Goal: Information Seeking & Learning: Learn about a topic

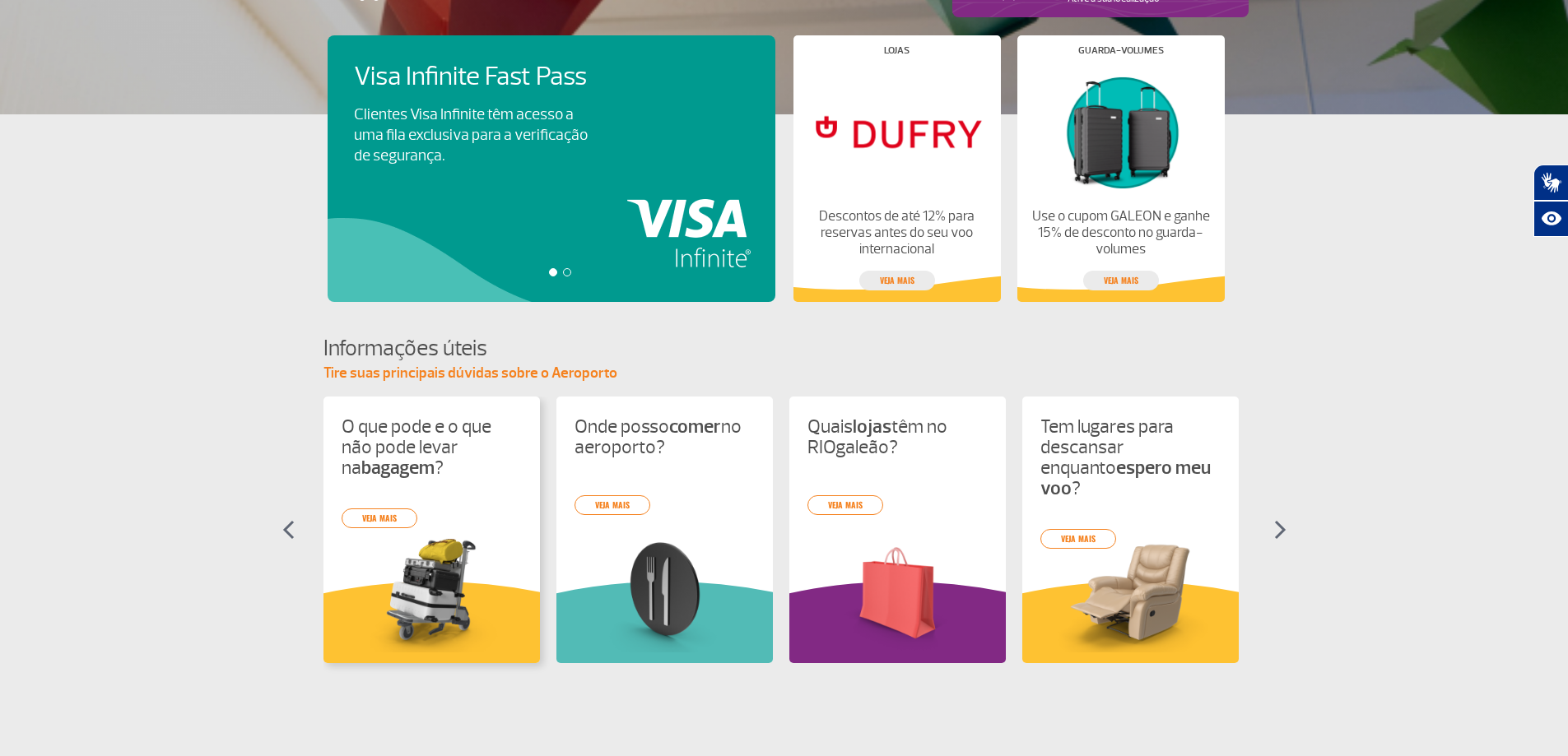
scroll to position [647, 0]
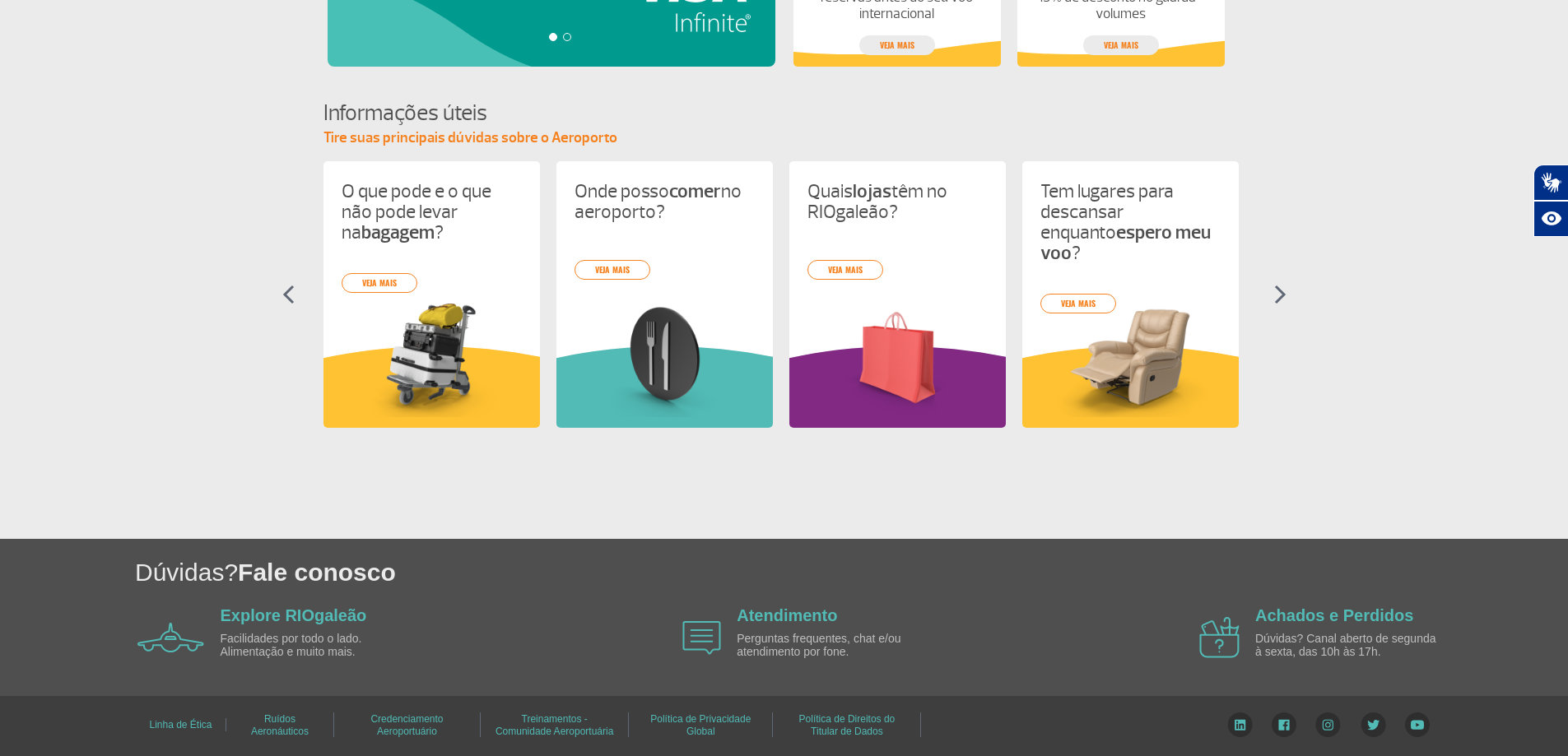
click at [1275, 298] on img at bounding box center [1279, 294] width 12 height 20
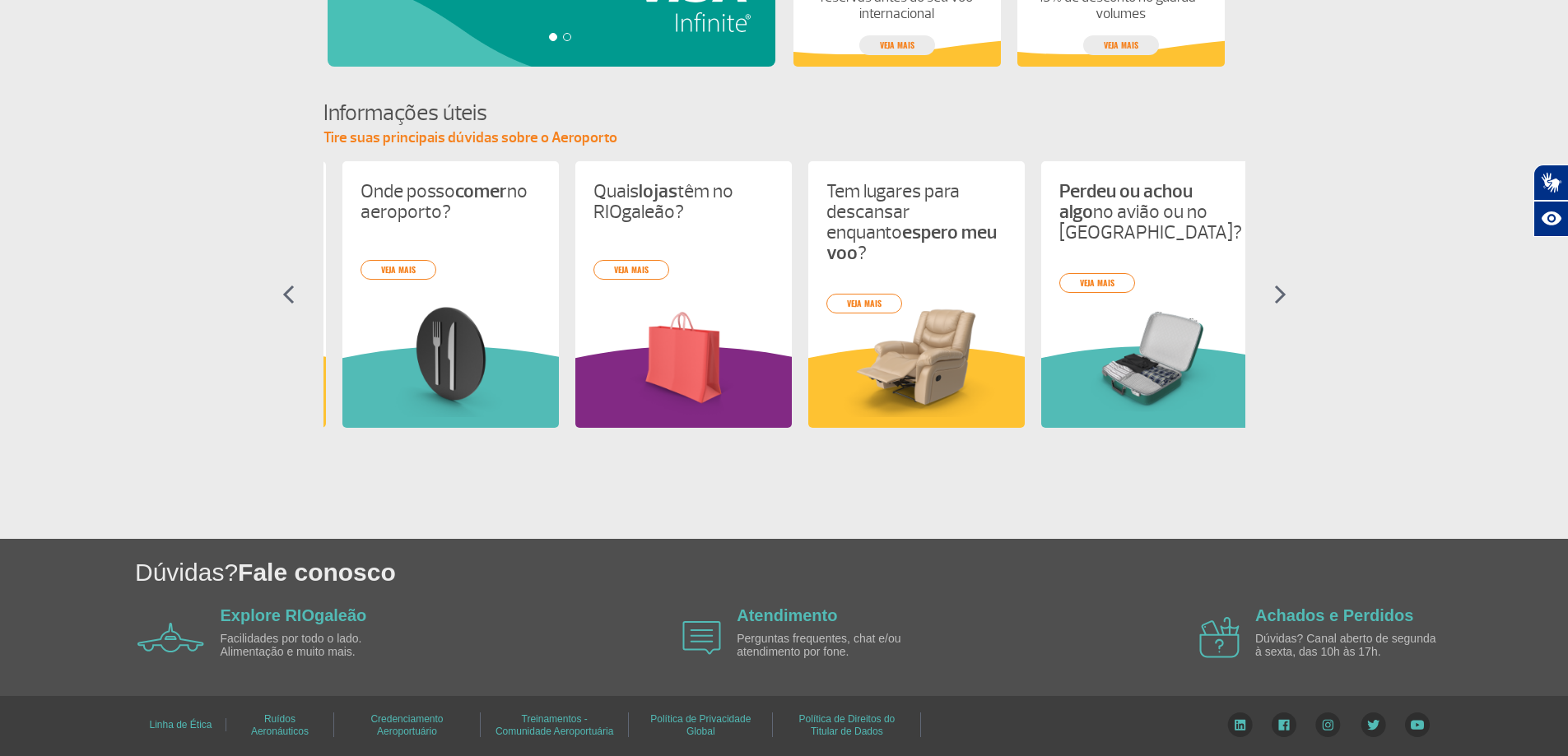
scroll to position [0, 233]
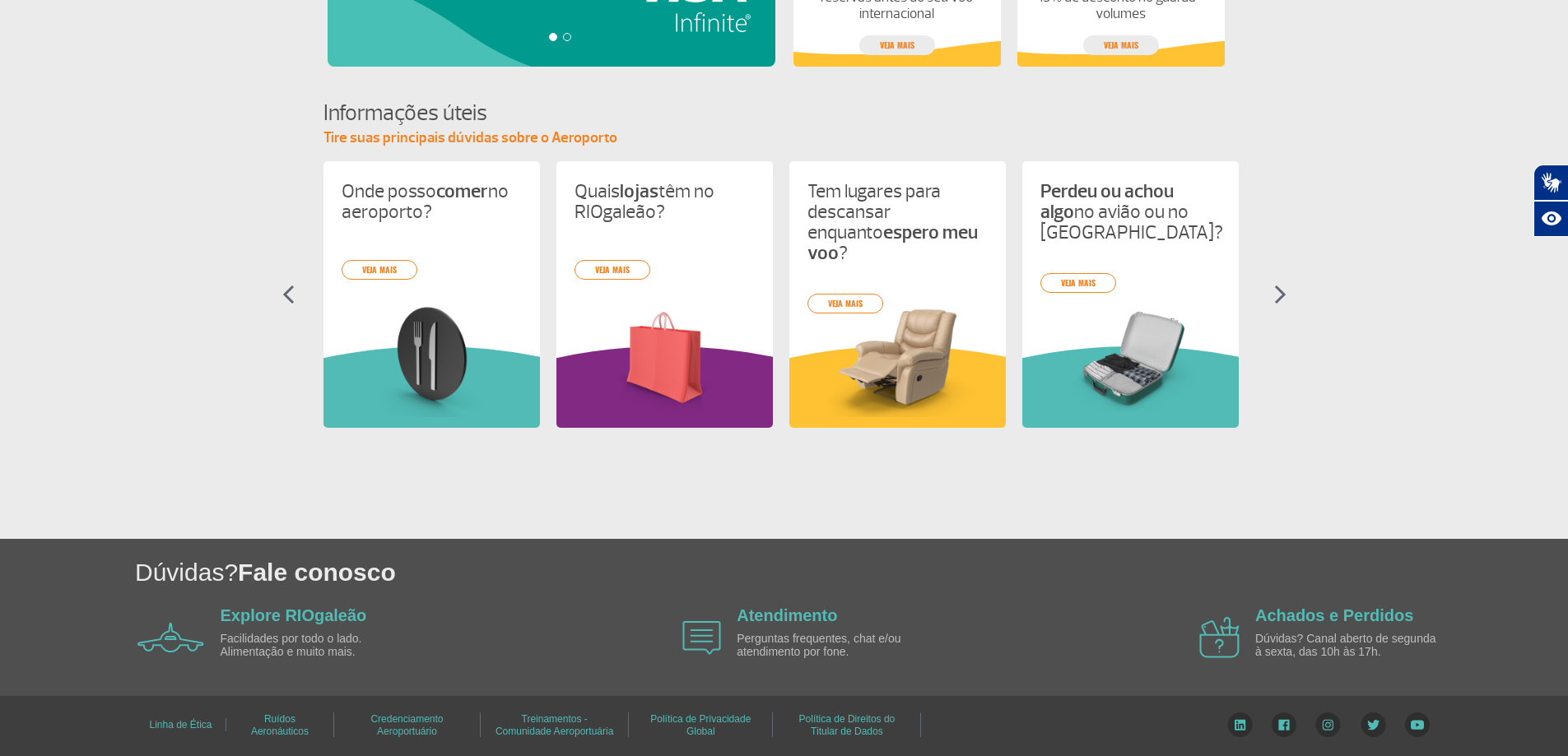
click at [1275, 298] on img at bounding box center [1279, 294] width 12 height 20
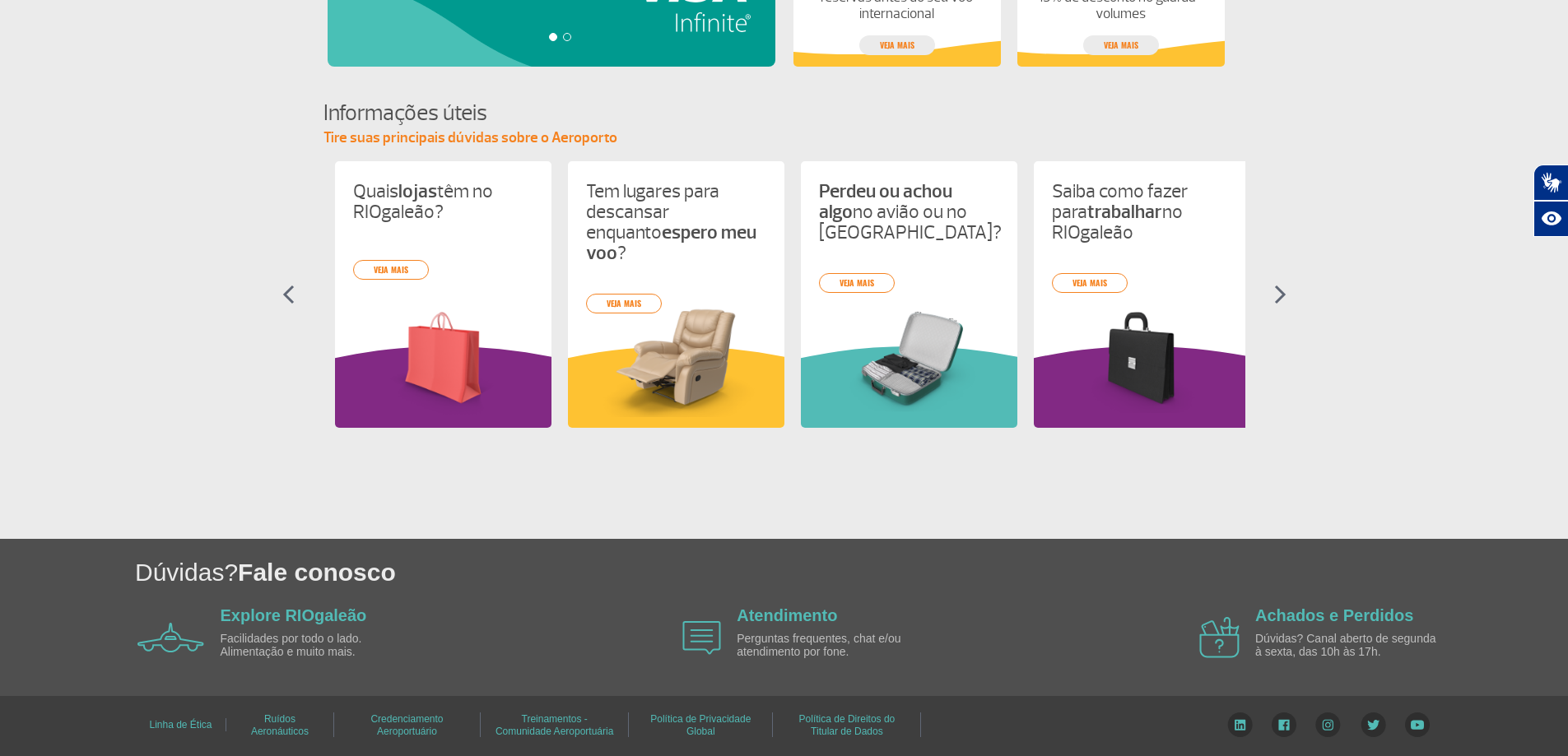
scroll to position [0, 466]
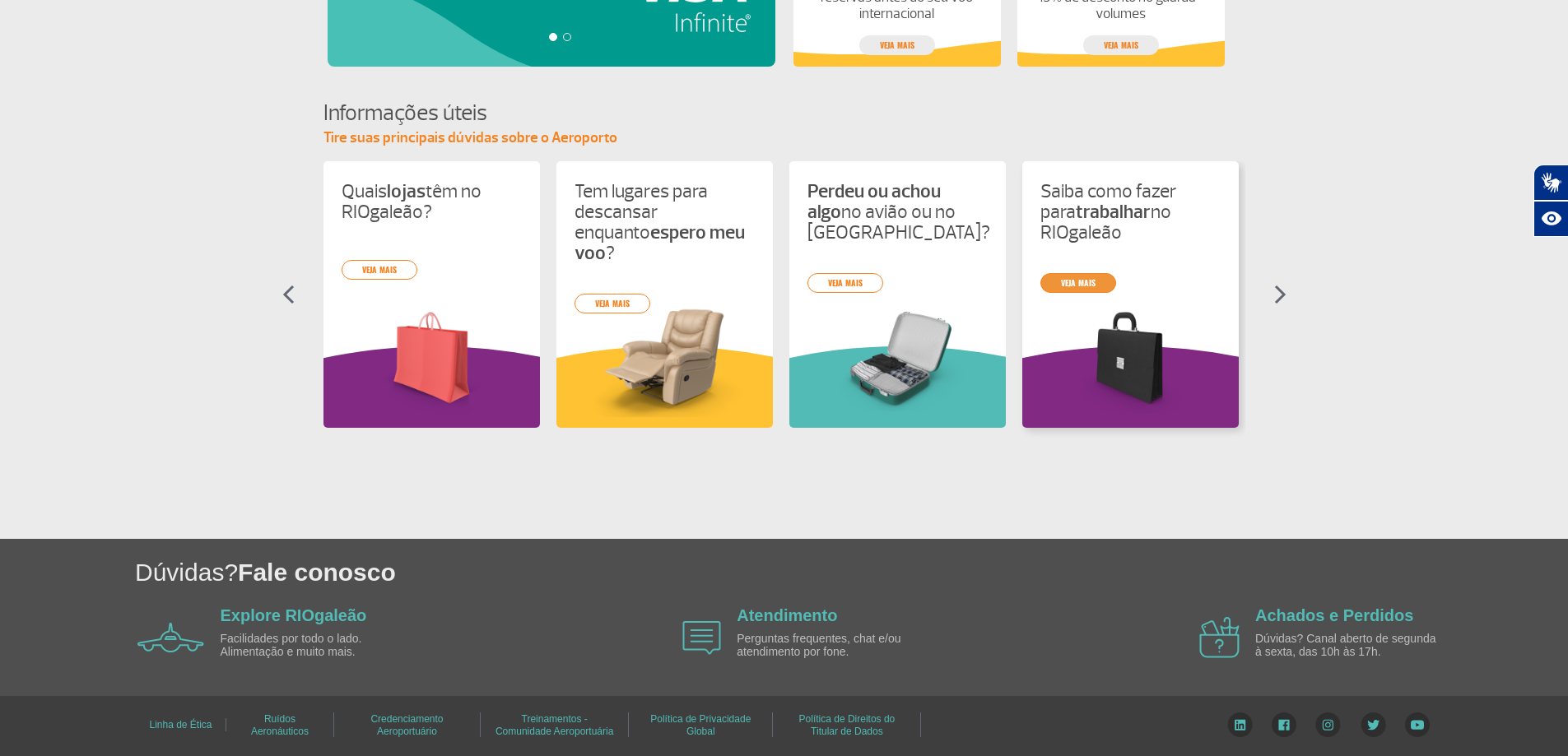
click at [1078, 273] on link "veja mais" at bounding box center [1078, 283] width 75 height 20
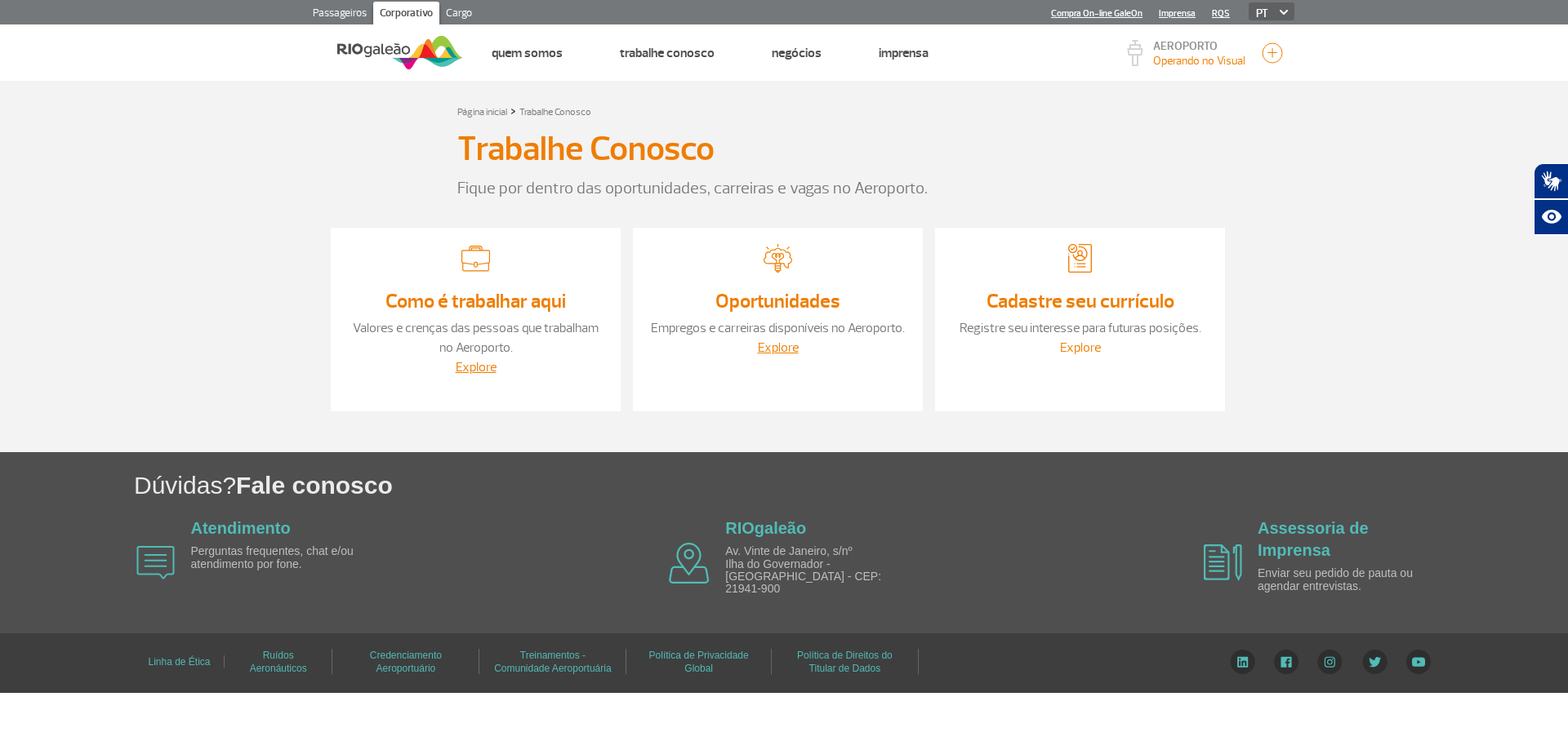
click at [1074, 348] on link "Explore" at bounding box center [1081, 347] width 41 height 16
